Goal: Transaction & Acquisition: Purchase product/service

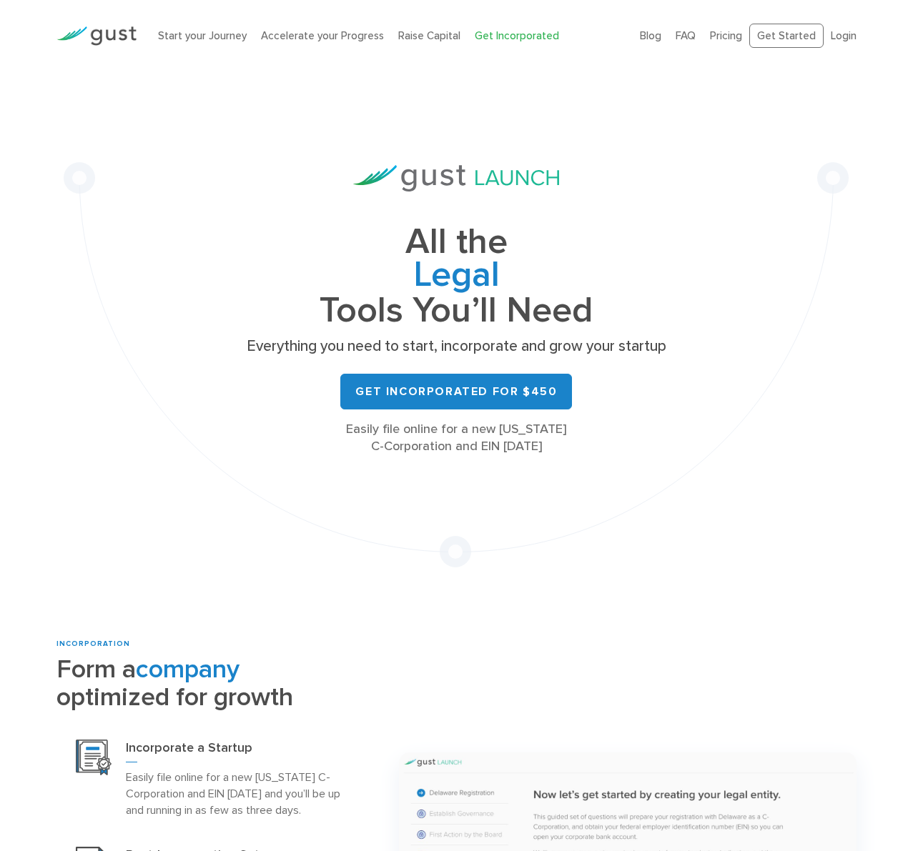
click at [479, 31] on link "Get Incorporated" at bounding box center [517, 35] width 84 height 13
click at [457, 400] on link "Get Incorporated for $450" at bounding box center [456, 392] width 232 height 36
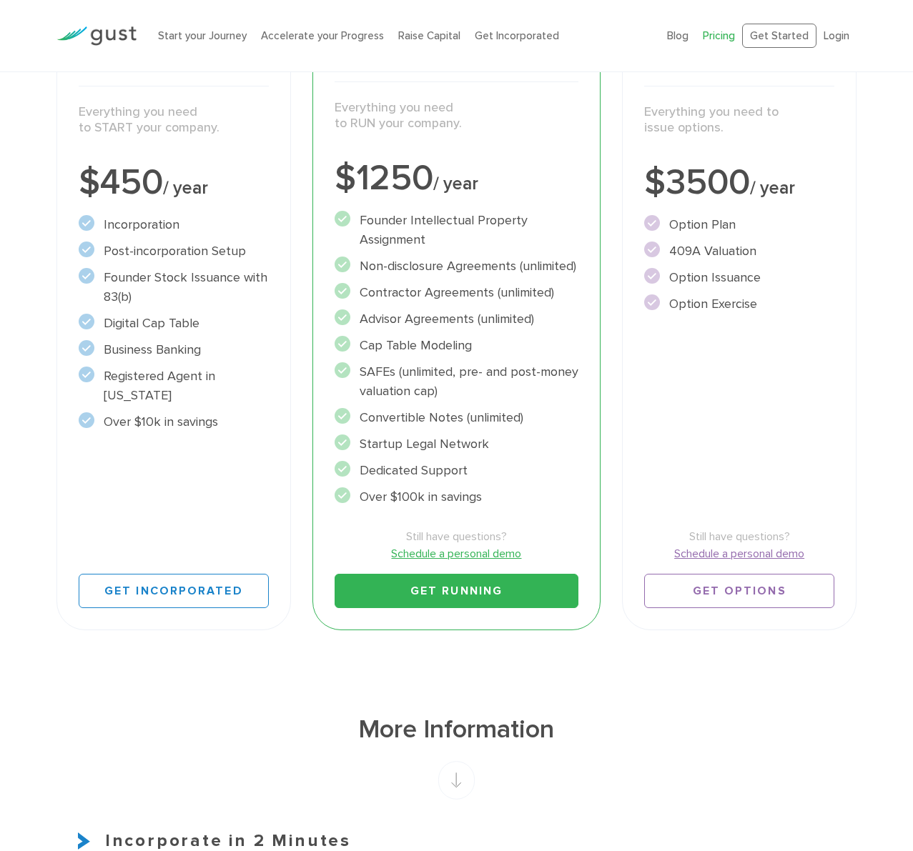
scroll to position [309, 0]
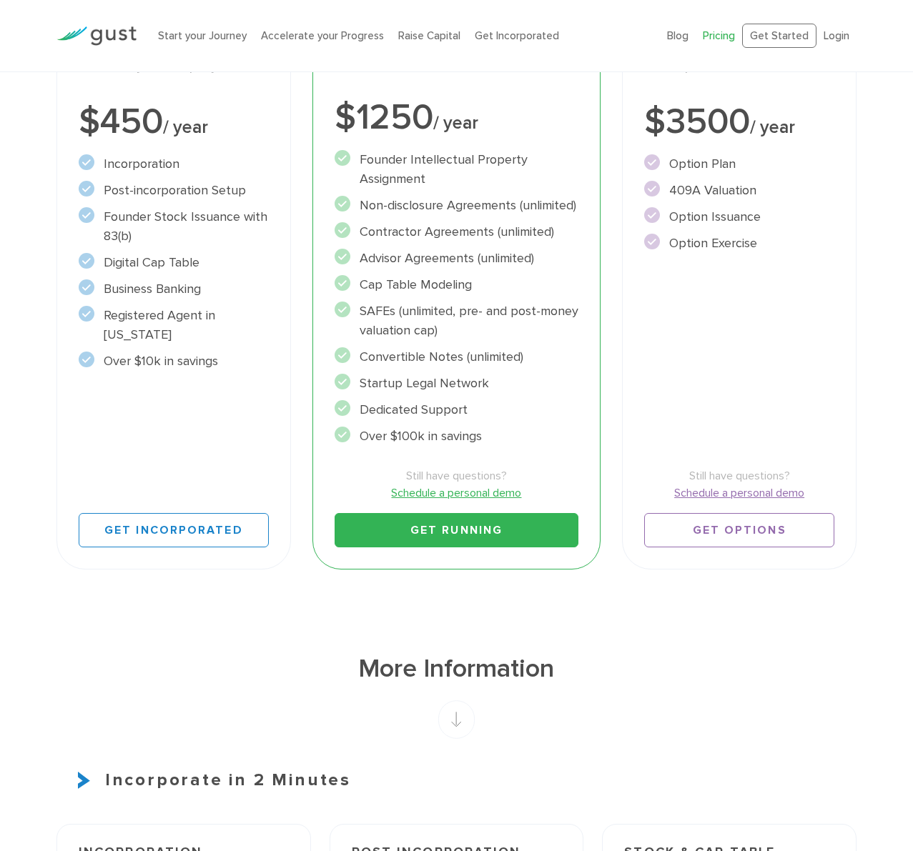
click at [475, 523] on link "Get Running" at bounding box center [456, 530] width 244 height 34
